Goal: Information Seeking & Learning: Learn about a topic

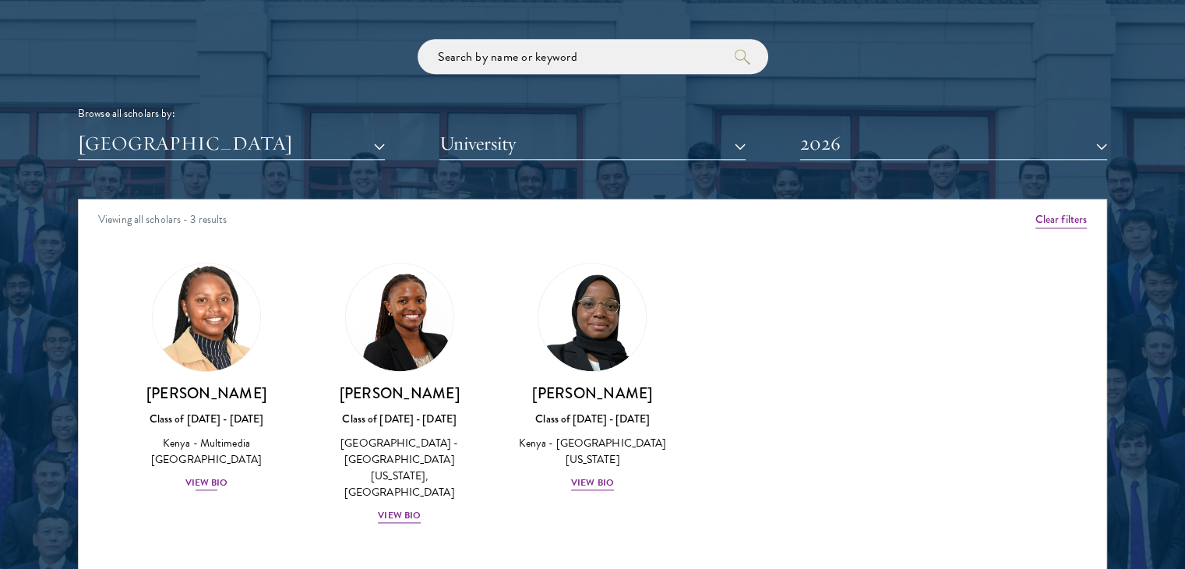
scroll to position [1870, 0]
click at [489, 143] on button "University" at bounding box center [592, 144] width 307 height 32
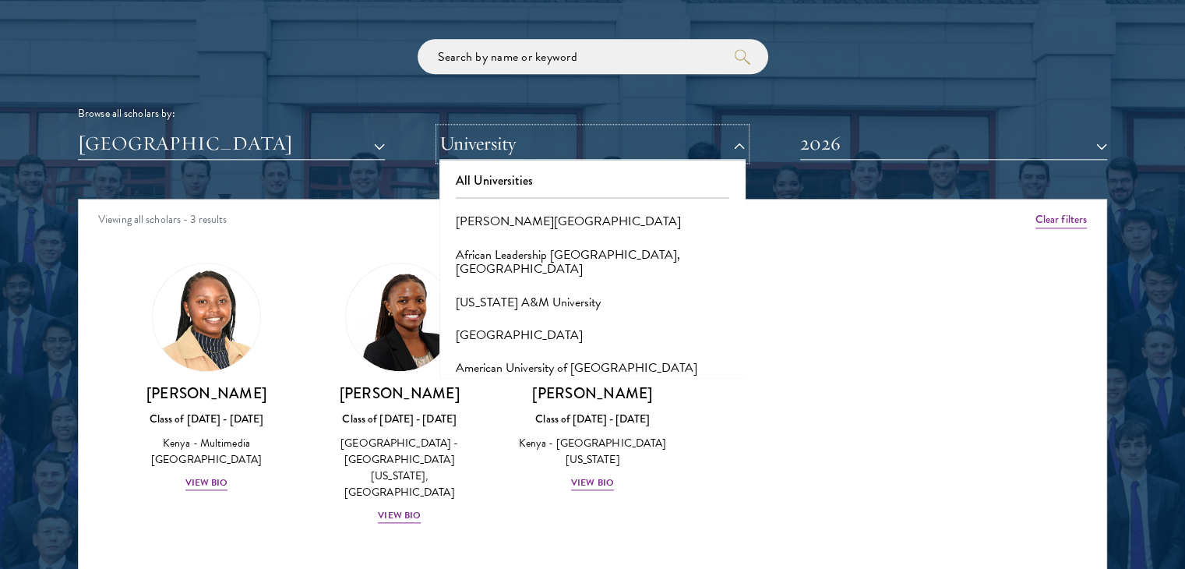
click at [489, 143] on button "University" at bounding box center [592, 144] width 307 height 32
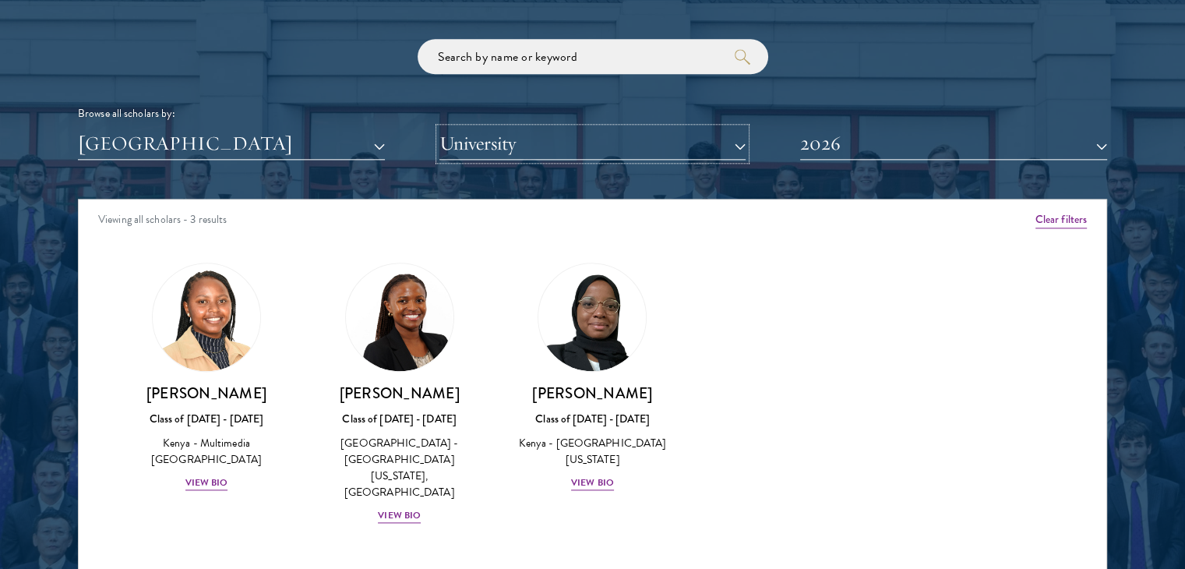
click at [489, 143] on button "University" at bounding box center [592, 144] width 307 height 32
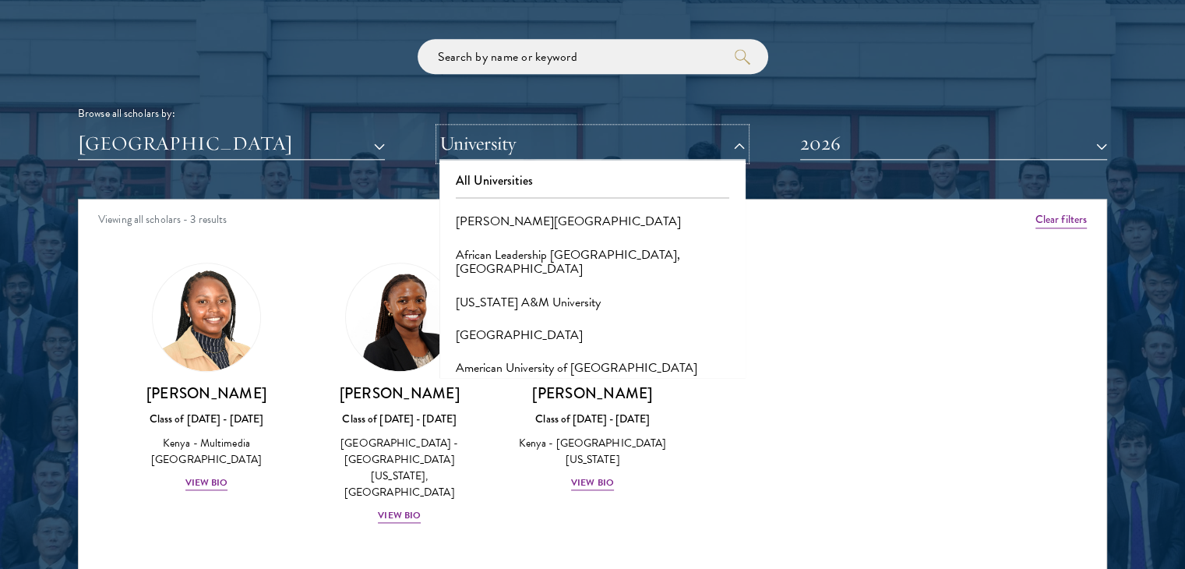
click at [486, 143] on button "University" at bounding box center [592, 144] width 307 height 32
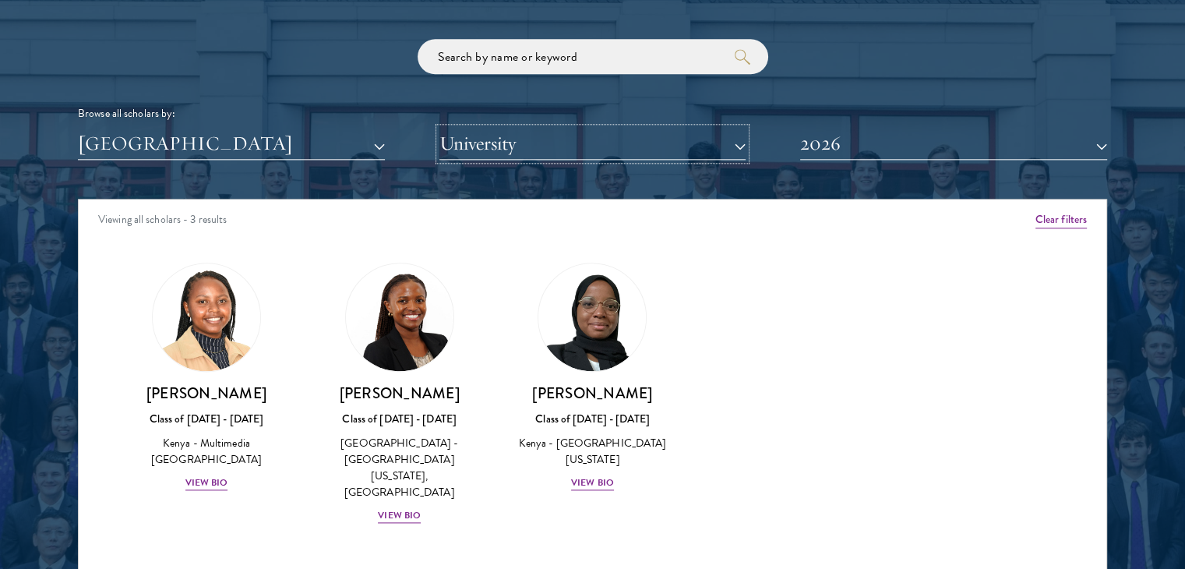
click at [485, 144] on button "University" at bounding box center [592, 144] width 307 height 32
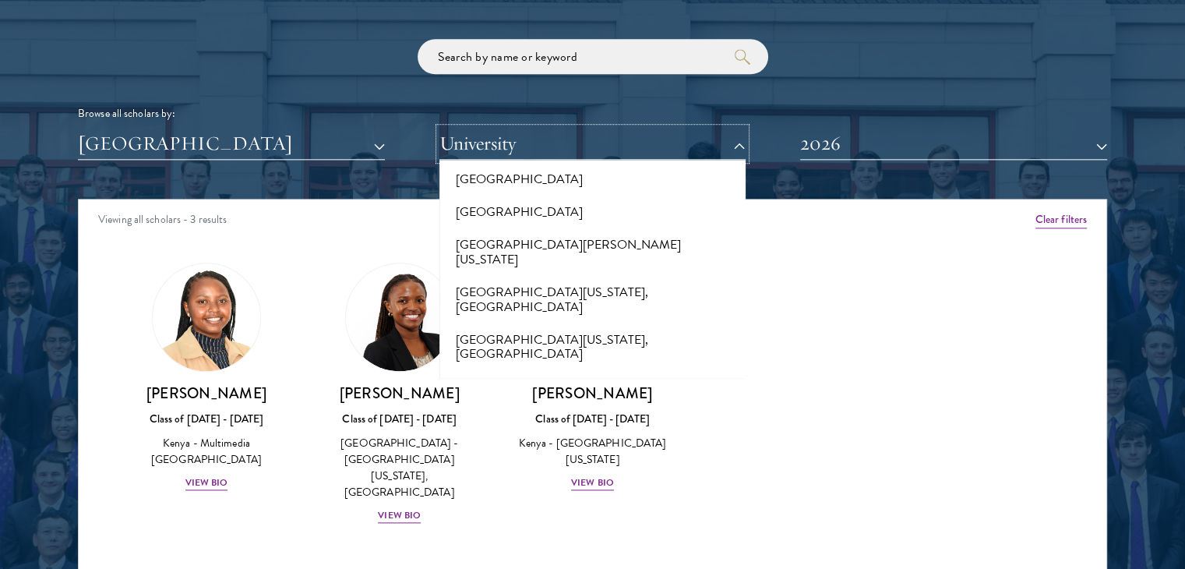
scroll to position [13070, 0]
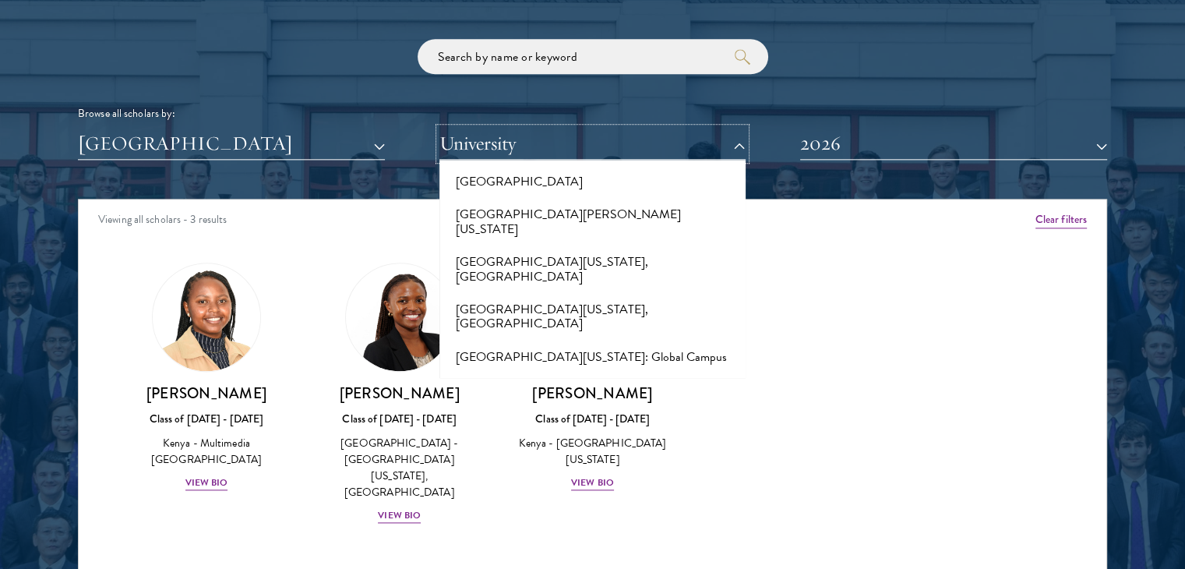
click at [538, 137] on button "University" at bounding box center [592, 144] width 307 height 32
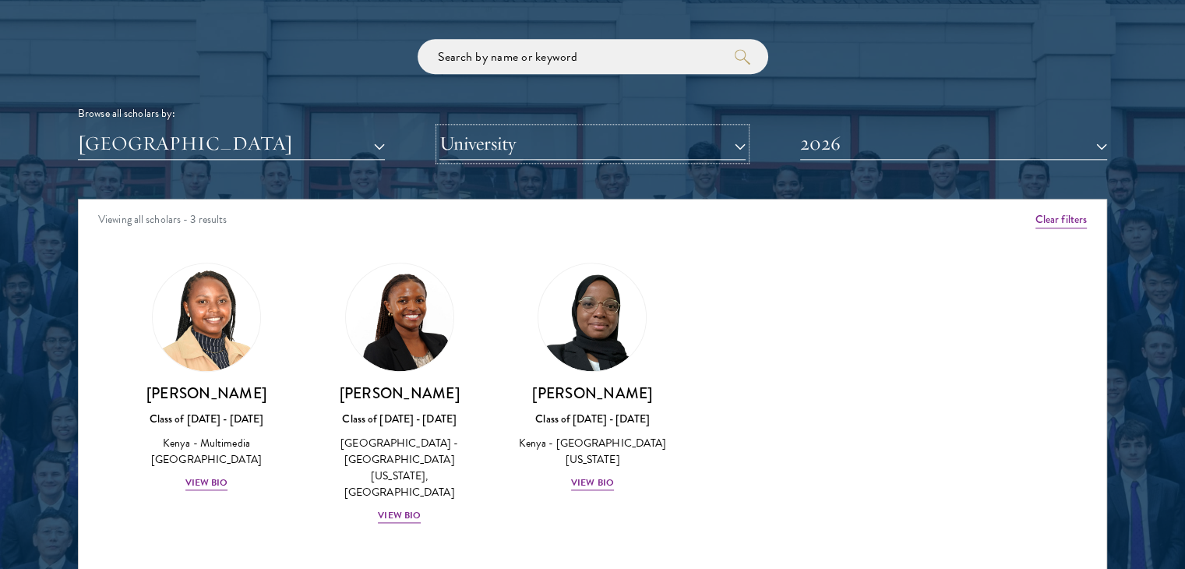
click at [535, 136] on button "University" at bounding box center [592, 144] width 307 height 32
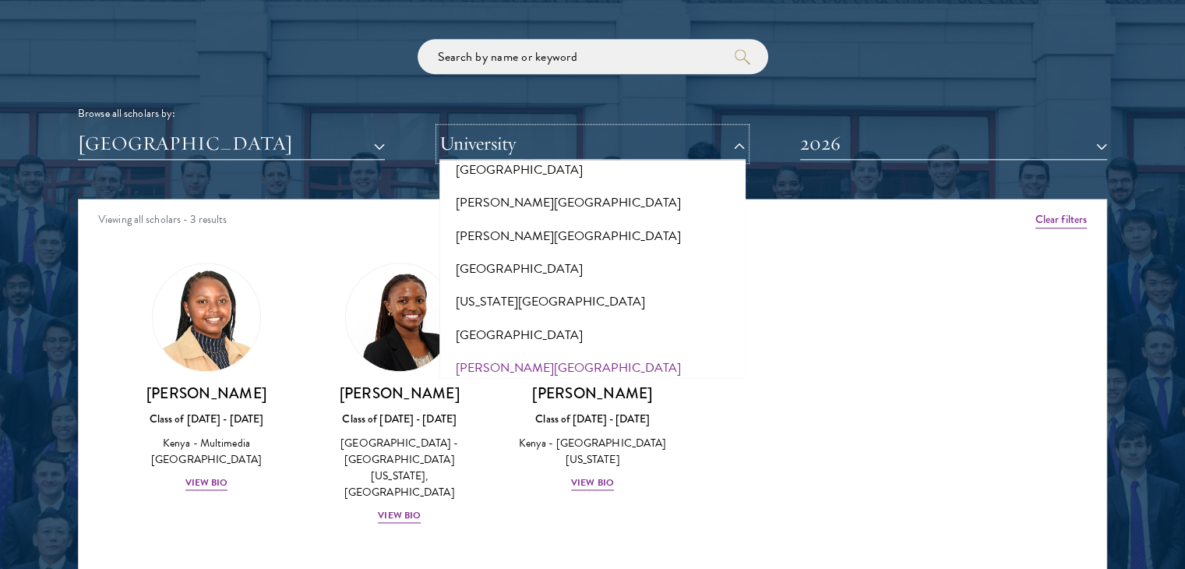
scroll to position [5965, 0]
click at [536, 514] on button "Multimedia [GEOGRAPHIC_DATA]" at bounding box center [593, 530] width 298 height 33
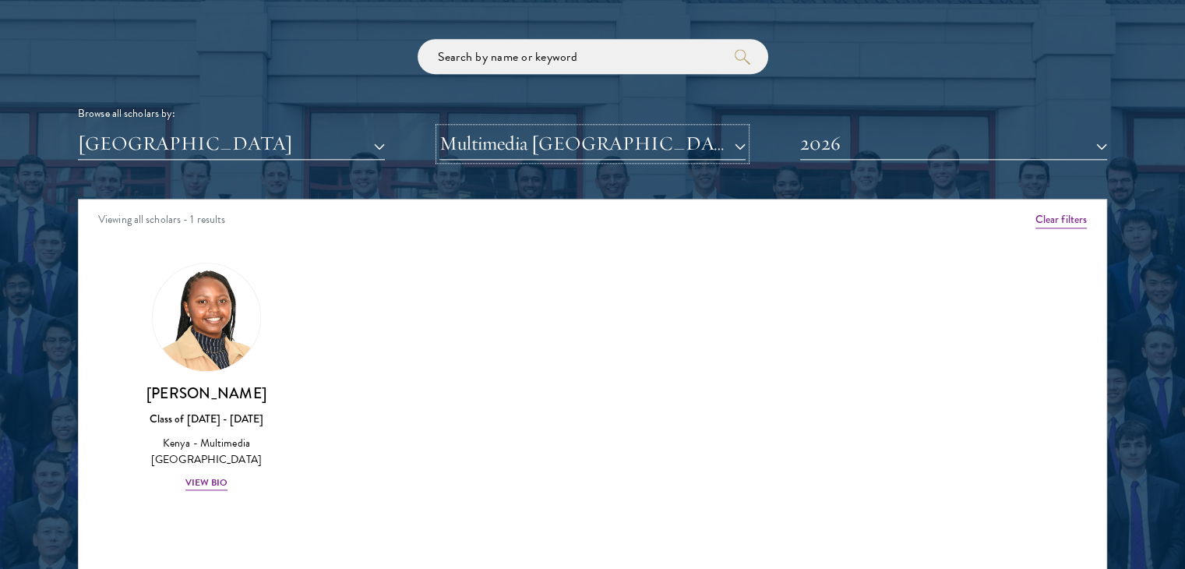
click at [573, 143] on button "Multimedia [GEOGRAPHIC_DATA]" at bounding box center [592, 144] width 307 height 32
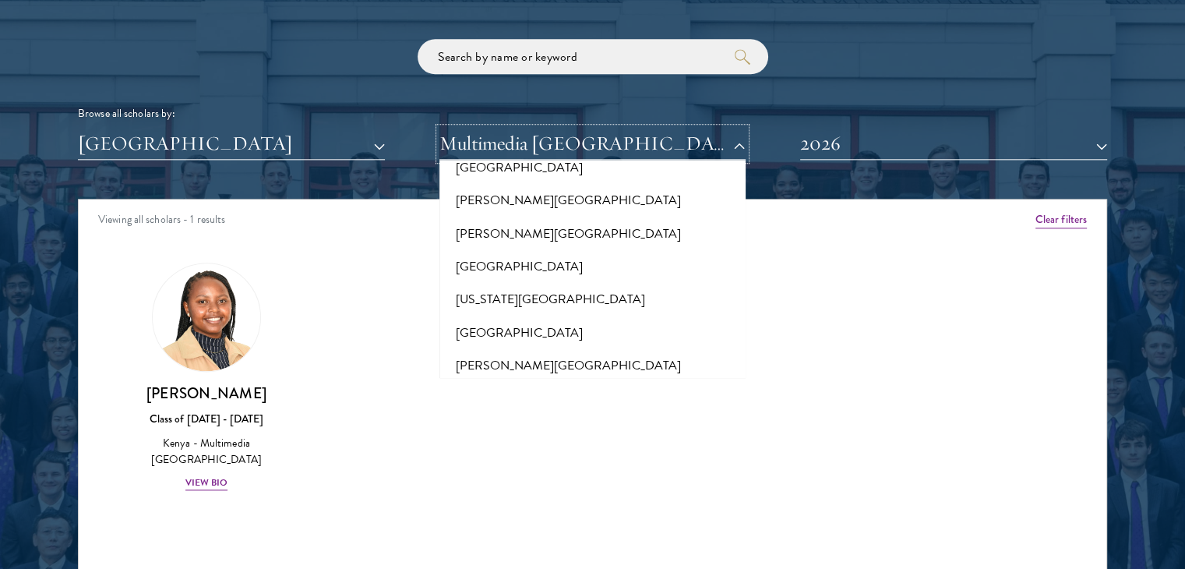
click at [603, 143] on button "Multimedia [GEOGRAPHIC_DATA]" at bounding box center [592, 144] width 307 height 32
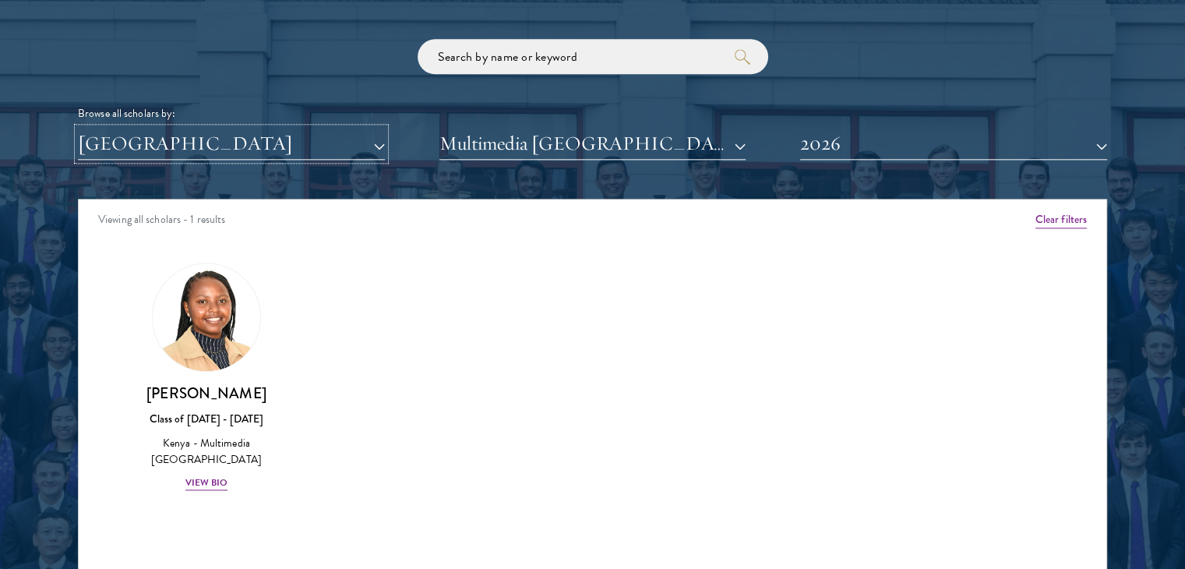
click at [246, 150] on button "[GEOGRAPHIC_DATA]" at bounding box center [231, 144] width 307 height 32
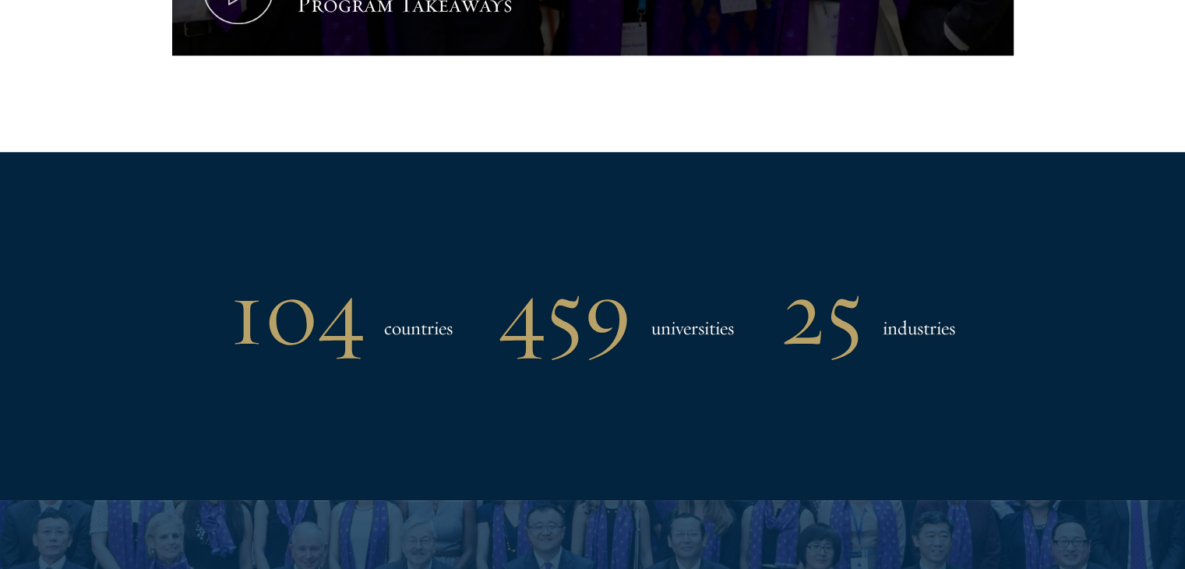
scroll to position [1169, 0]
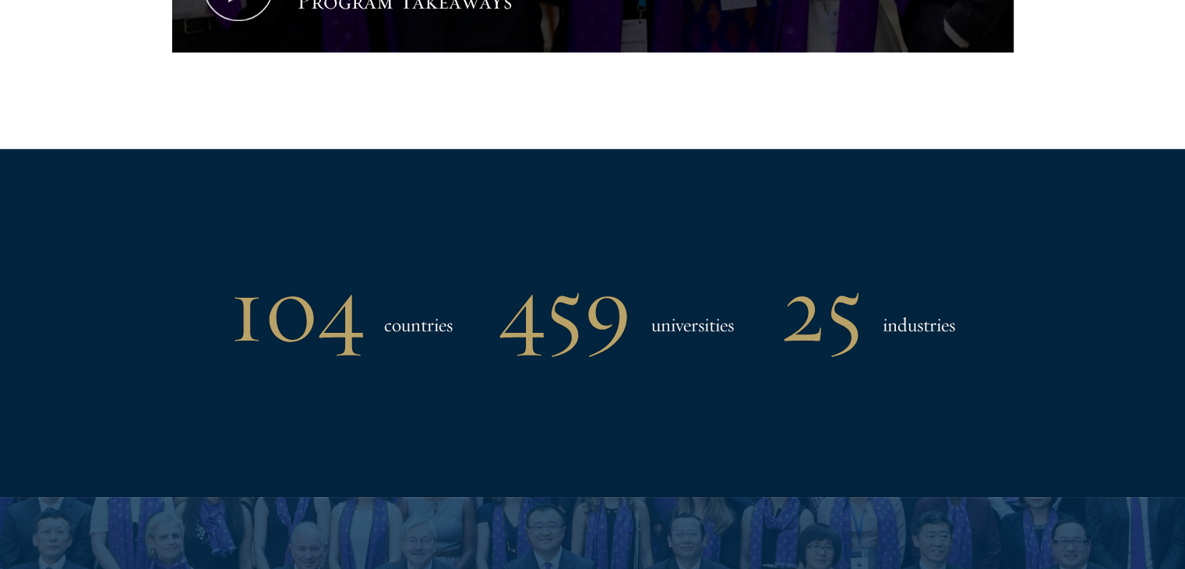
click at [938, 328] on h3 "industries" at bounding box center [919, 324] width 72 height 31
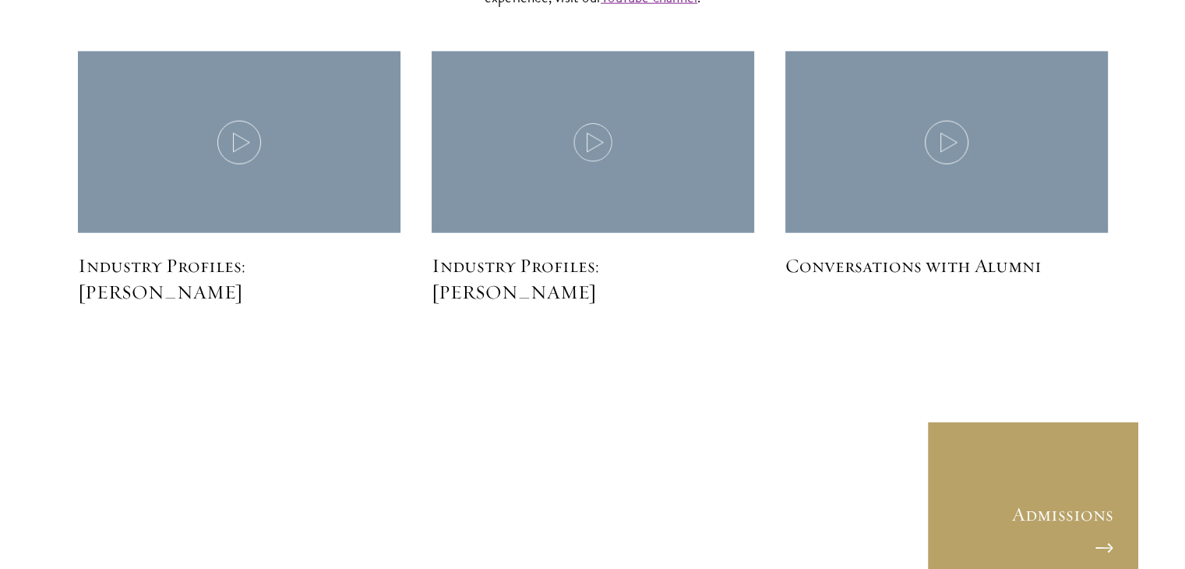
scroll to position [3974, 0]
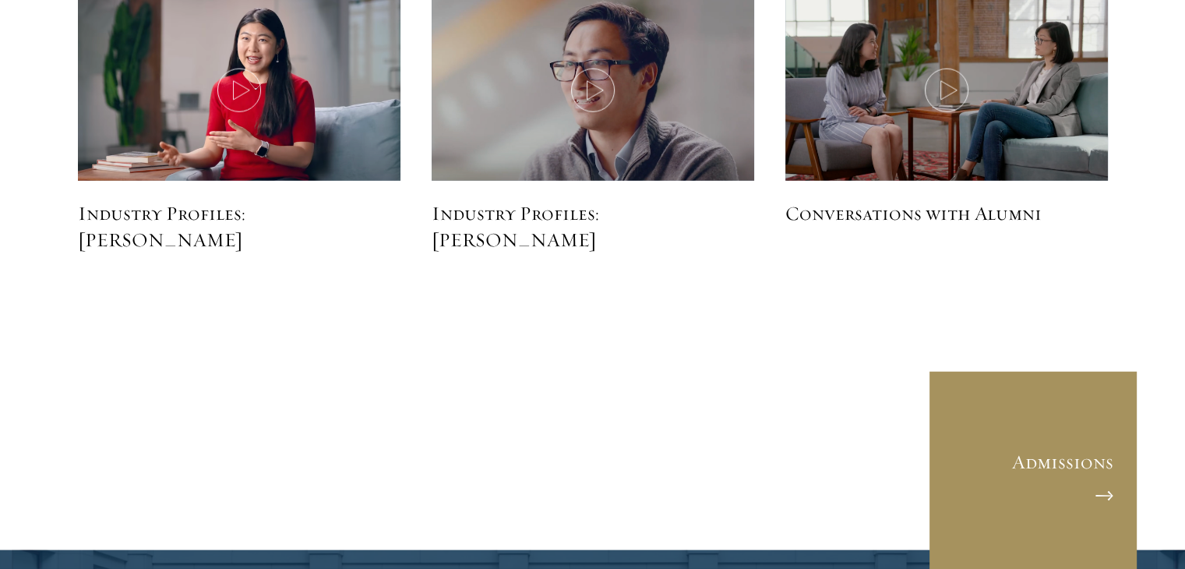
click at [1041, 442] on link "Admissions" at bounding box center [1033, 475] width 210 height 210
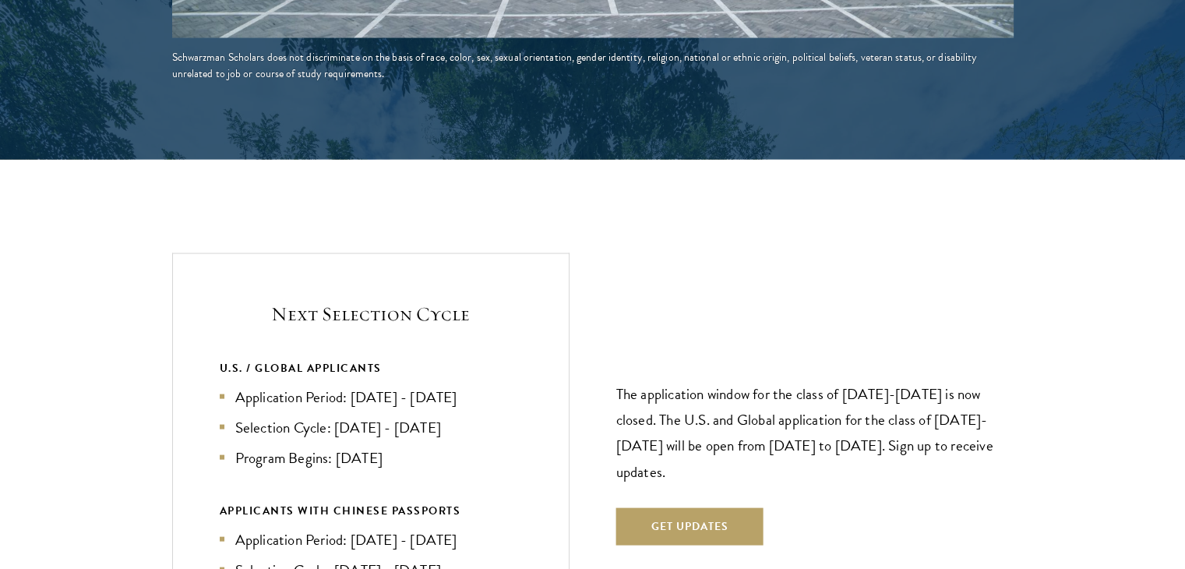
scroll to position [3273, 0]
